Goal: Find specific page/section: Find specific page/section

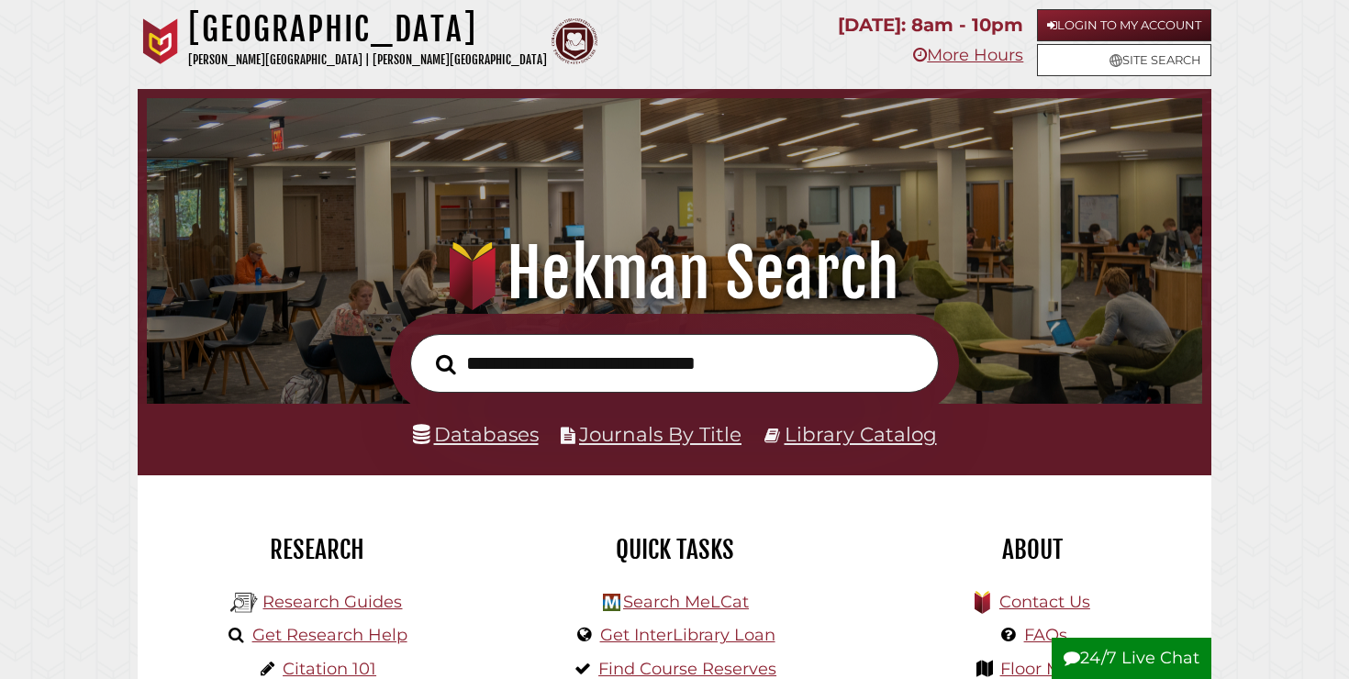
scroll to position [349, 1046]
click at [460, 426] on link "Databases" at bounding box center [476, 434] width 126 height 24
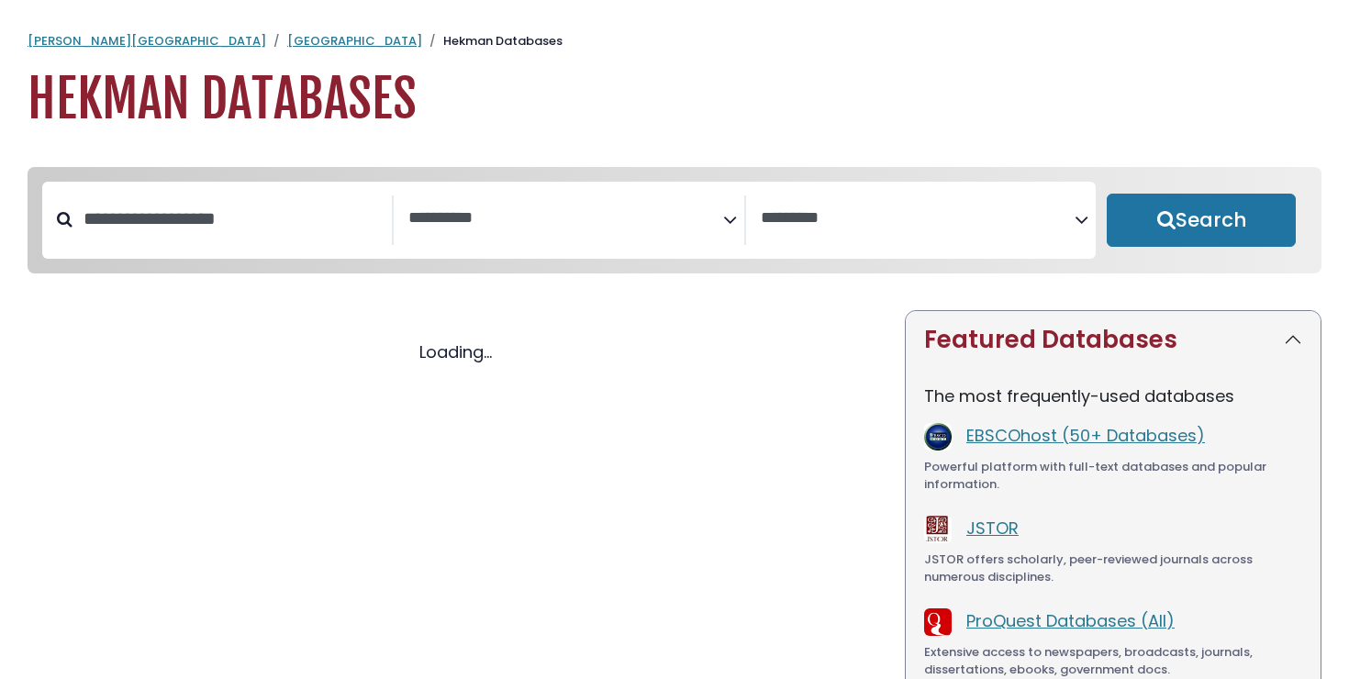
select select "Database Subject Filter"
select select "Database Vendors Filter"
select select "Database Subject Filter"
select select "Database Vendors Filter"
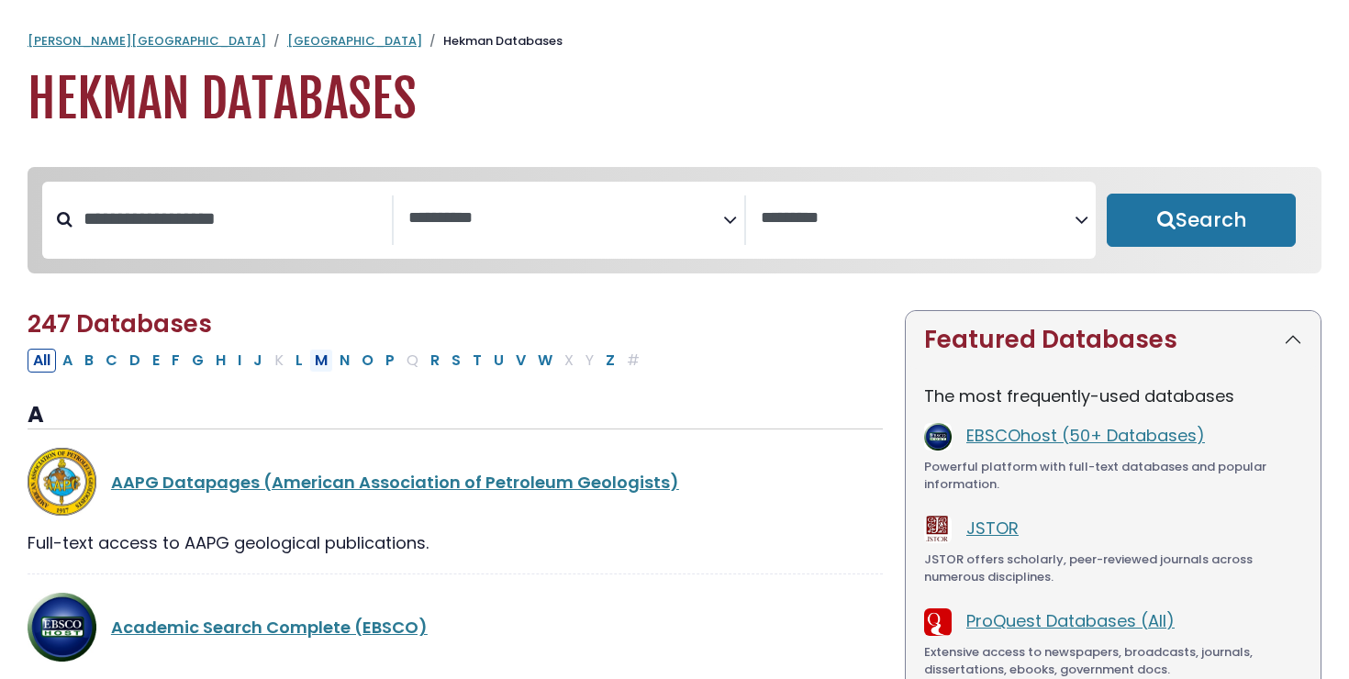
click at [327, 370] on button "M" at bounding box center [321, 361] width 24 height 24
select select "Database Subject Filter"
select select "Database Vendors Filter"
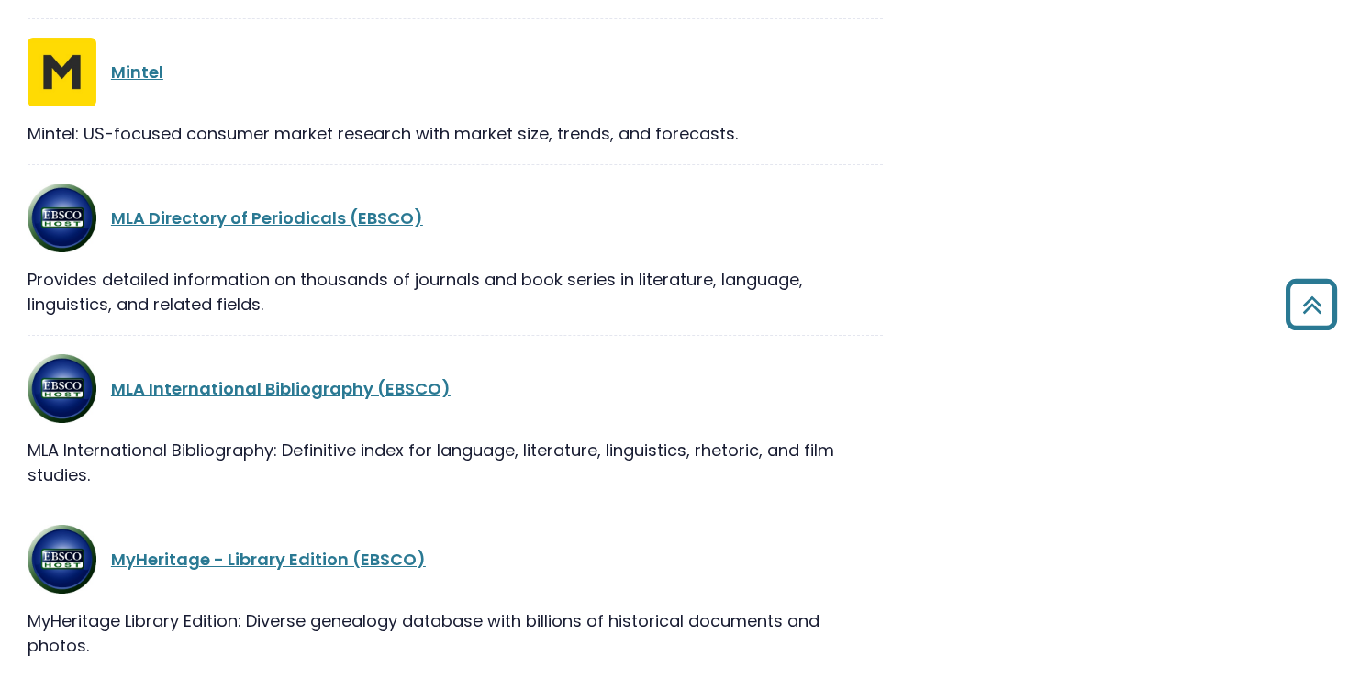
scroll to position [1723, 0]
click at [282, 391] on link "MLA International Bibliography (EBSCO)" at bounding box center [281, 387] width 340 height 23
